Goal: Check status: Check status

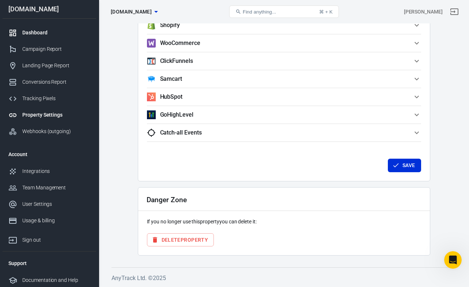
click at [44, 35] on div "Dashboard" at bounding box center [56, 33] width 68 height 8
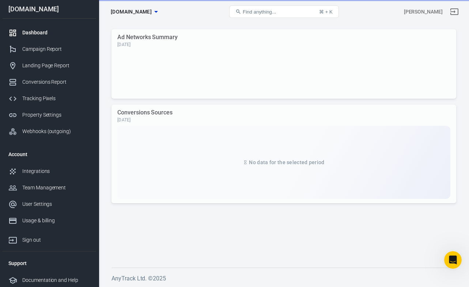
scroll to position [774, 0]
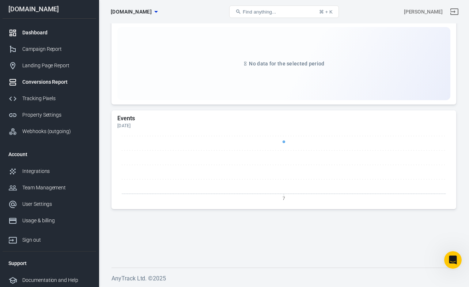
click at [56, 83] on div "Conversions Report" at bounding box center [56, 82] width 68 height 8
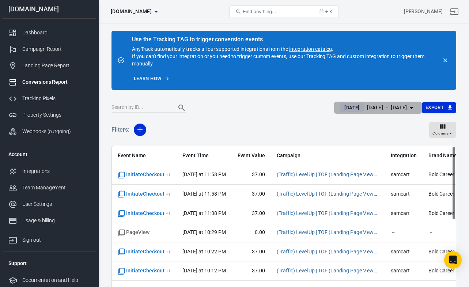
click at [413, 110] on icon "button" at bounding box center [411, 107] width 9 height 9
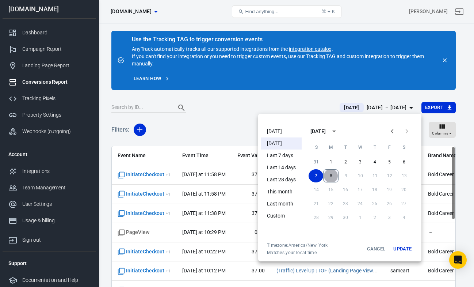
click at [332, 173] on button "8" at bounding box center [330, 175] width 15 height 13
click at [331, 159] on button "1" at bounding box center [331, 161] width 15 height 13
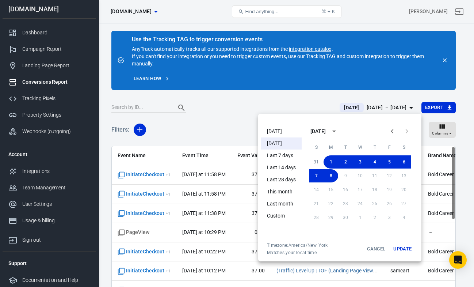
click at [400, 247] on button "Update" at bounding box center [402, 248] width 23 height 13
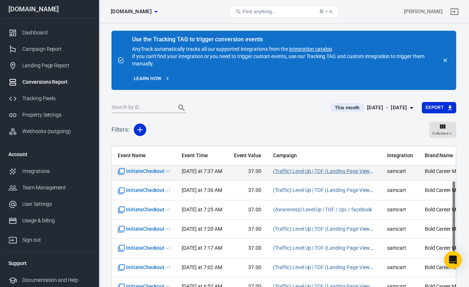
scroll to position [0, 1]
